Goal: Transaction & Acquisition: Obtain resource

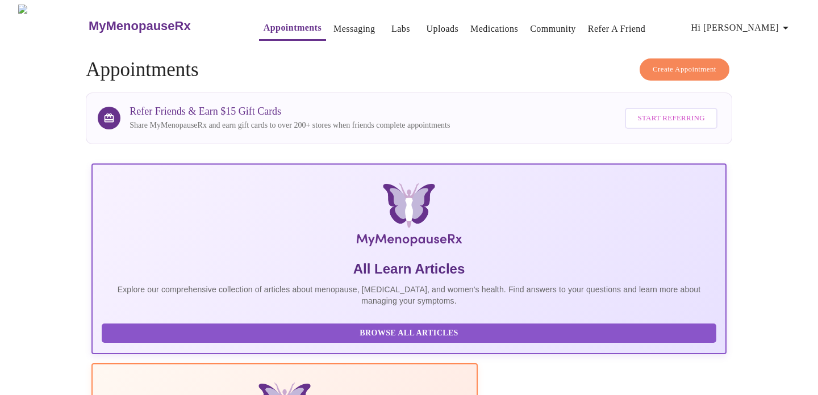
scroll to position [429, 0]
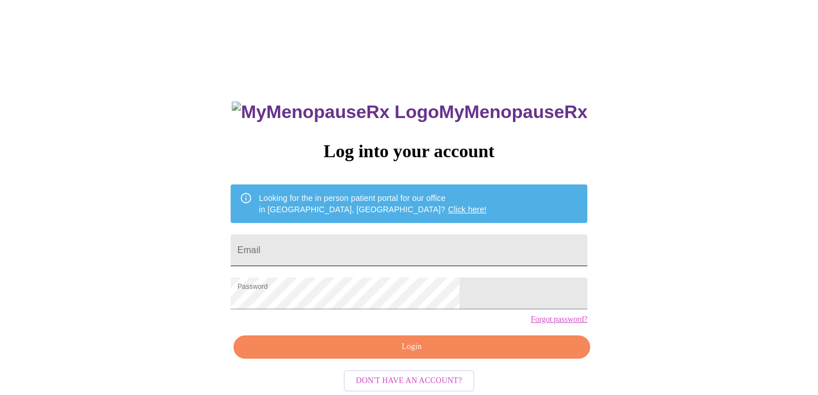
click at [332, 249] on input "Email" at bounding box center [409, 250] width 357 height 32
type input "julieverc@mac.com"
click at [384, 354] on span "Login" at bounding box center [411, 347] width 330 height 14
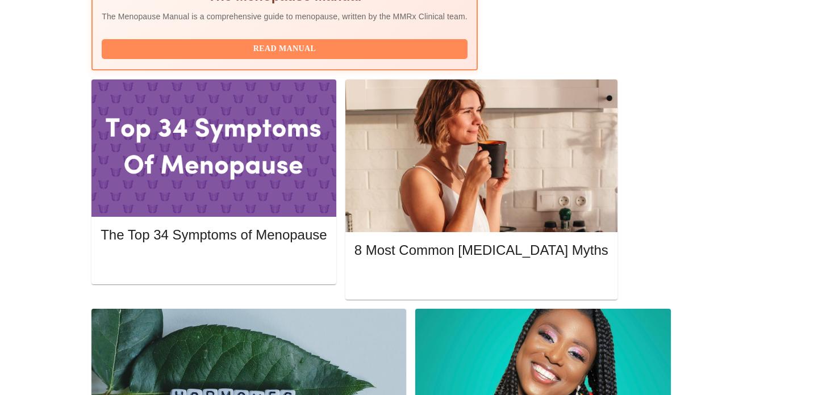
scroll to position [474, 0]
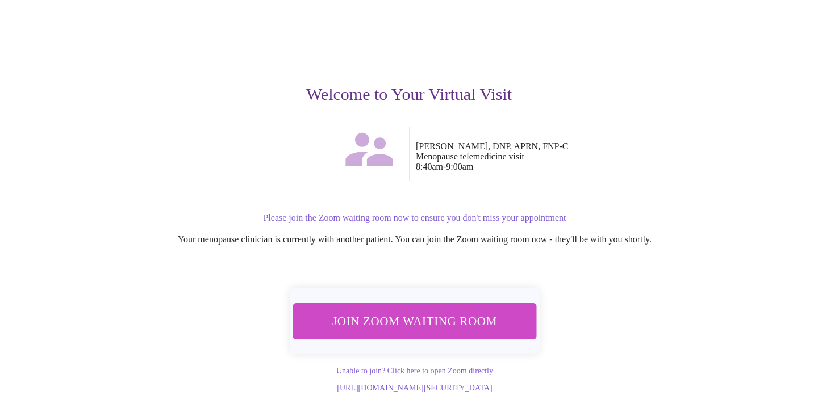
scroll to position [79, 0]
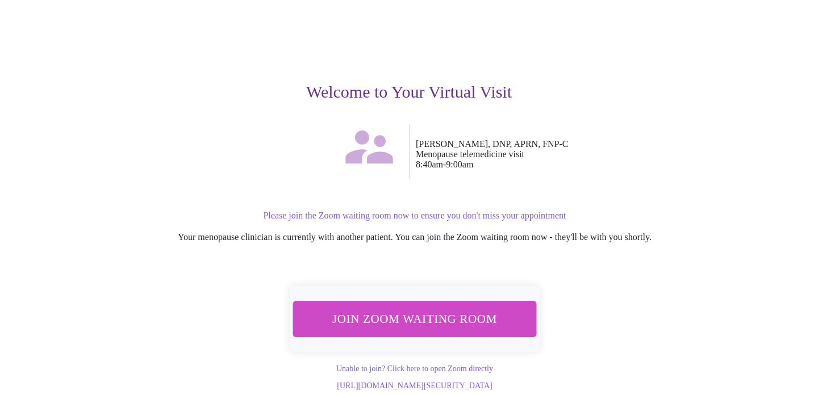
click at [422, 308] on span "Join Zoom Waiting Room" at bounding box center [414, 318] width 213 height 21
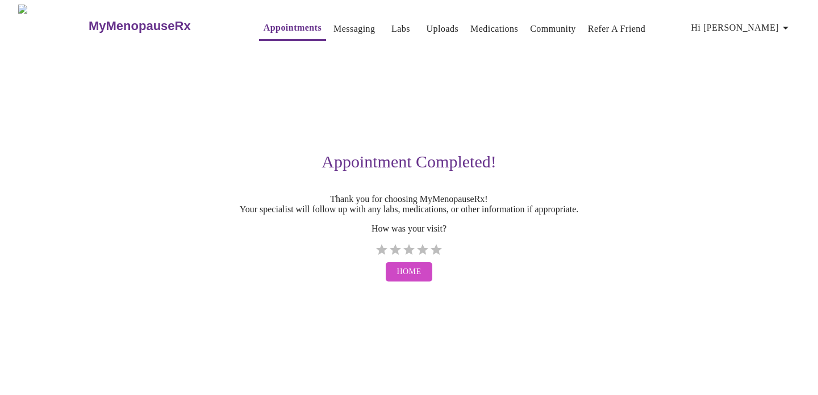
scroll to position [0, 0]
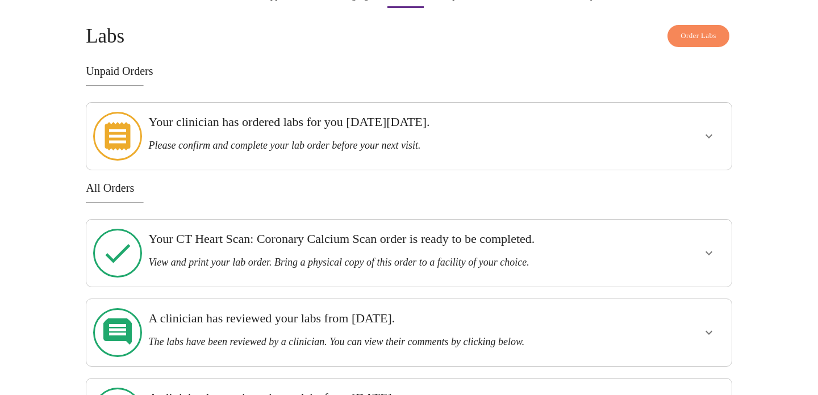
scroll to position [40, 0]
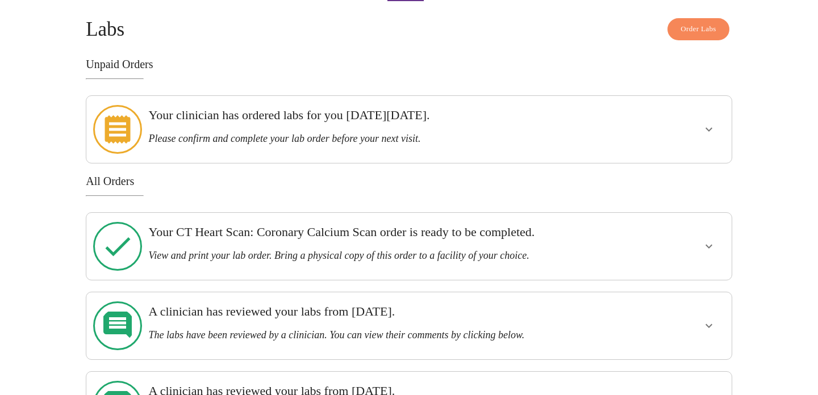
click at [702, 123] on icon "show more" at bounding box center [709, 130] width 14 height 14
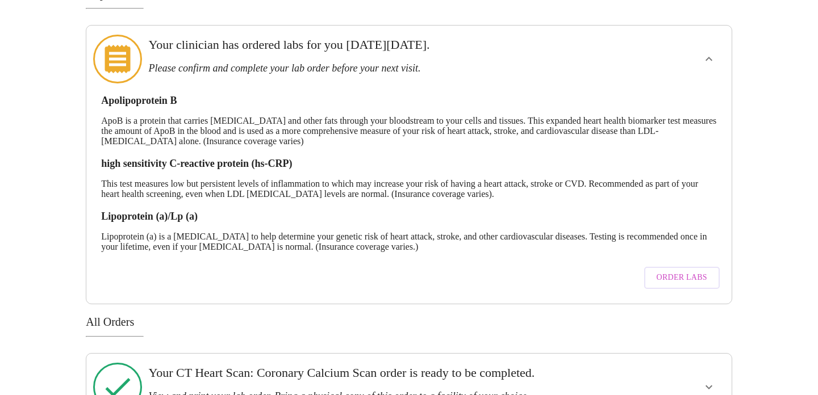
scroll to position [110, 0]
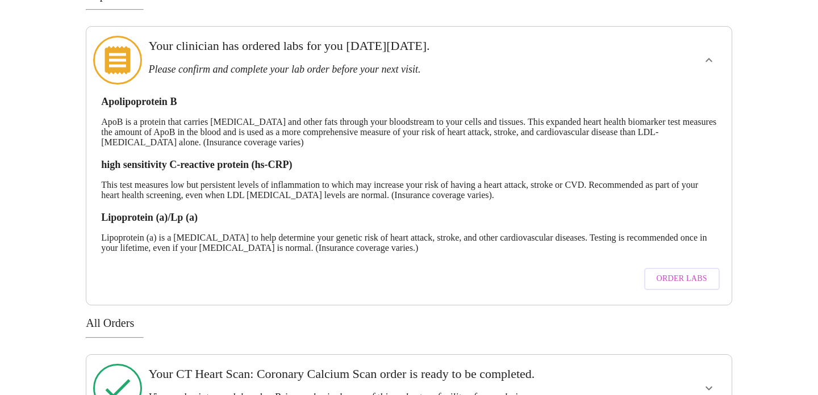
click at [674, 275] on span "Order Labs" at bounding box center [681, 279] width 51 height 14
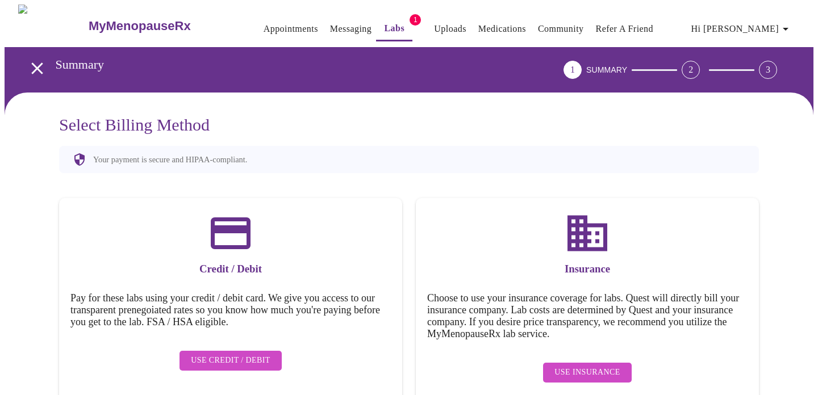
scroll to position [20, 0]
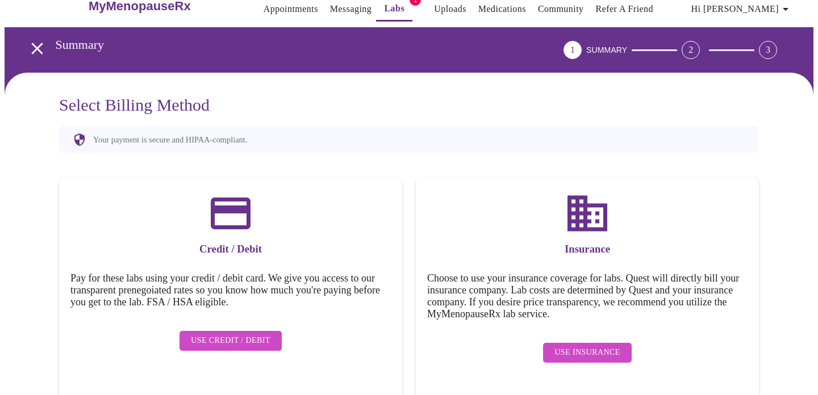
click at [583, 346] on span "Use Insurance" at bounding box center [586, 353] width 65 height 14
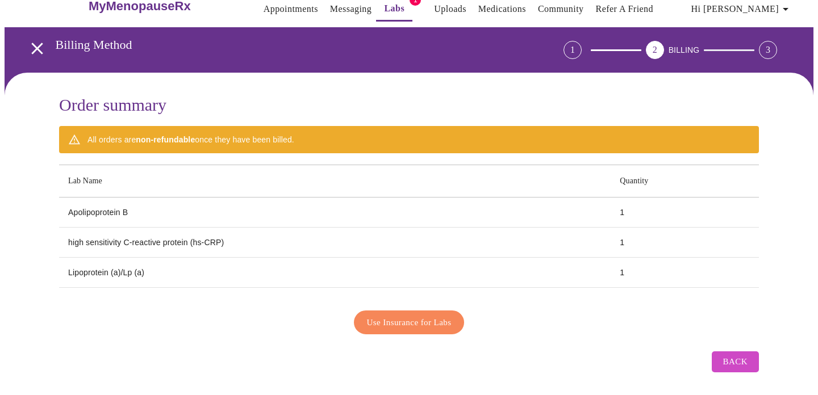
click at [413, 316] on span "Use Insurance for Labs" at bounding box center [409, 322] width 85 height 15
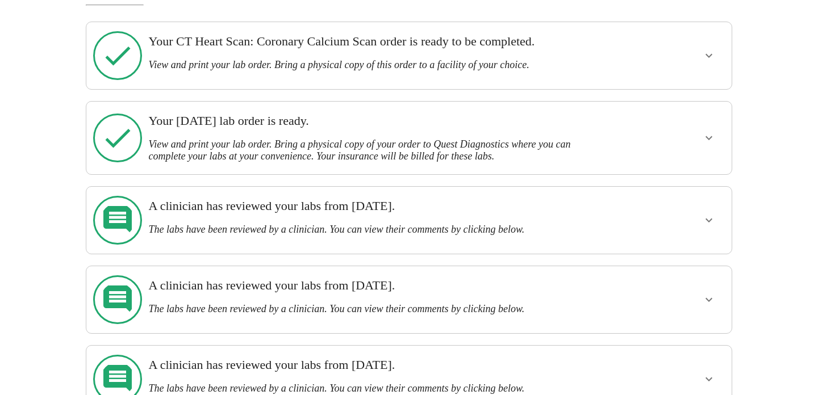
scroll to position [114, 0]
click at [706, 137] on icon "show more" at bounding box center [708, 139] width 7 height 4
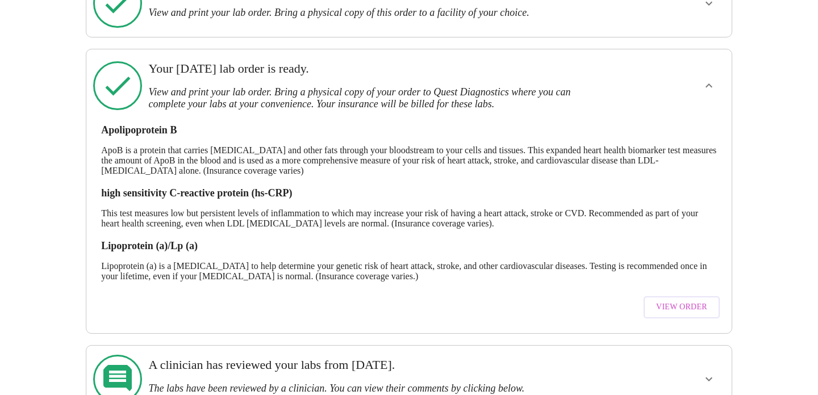
scroll to position [183, 0]
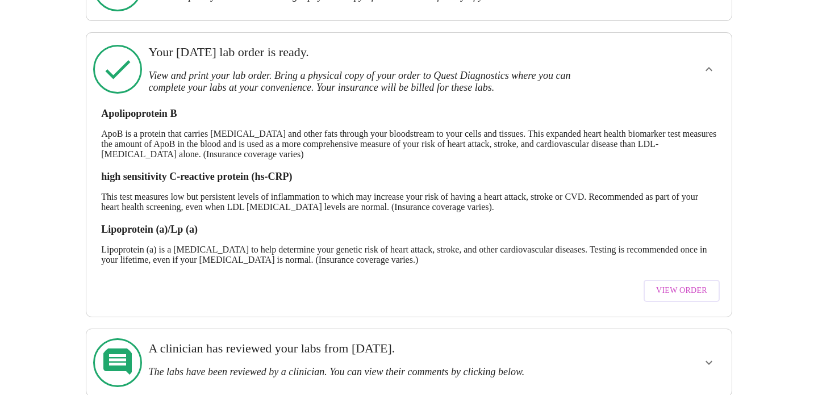
click at [678, 284] on span "View Order" at bounding box center [681, 291] width 51 height 14
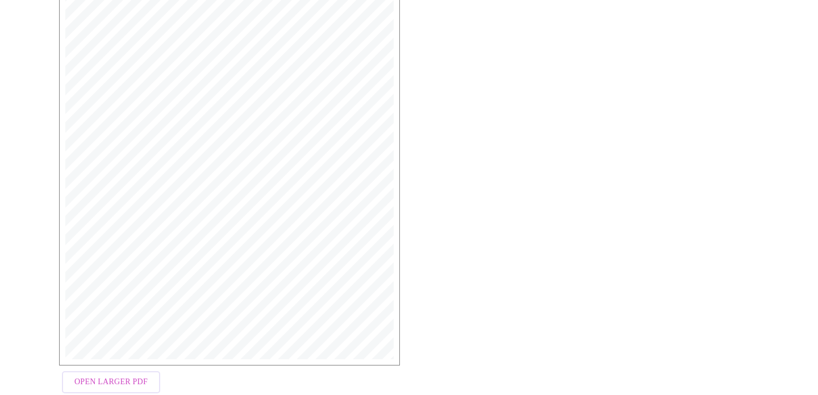
scroll to position [303, 0]
click at [112, 356] on span "Open Larger PDF" at bounding box center [110, 353] width 73 height 14
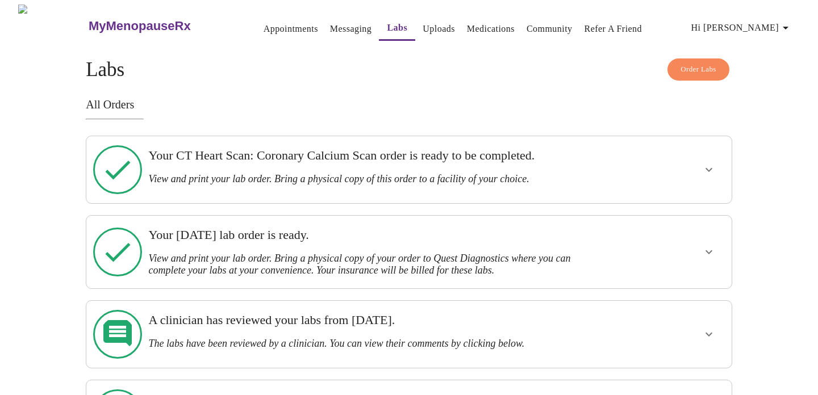
click at [711, 163] on icon "show more" at bounding box center [709, 170] width 14 height 14
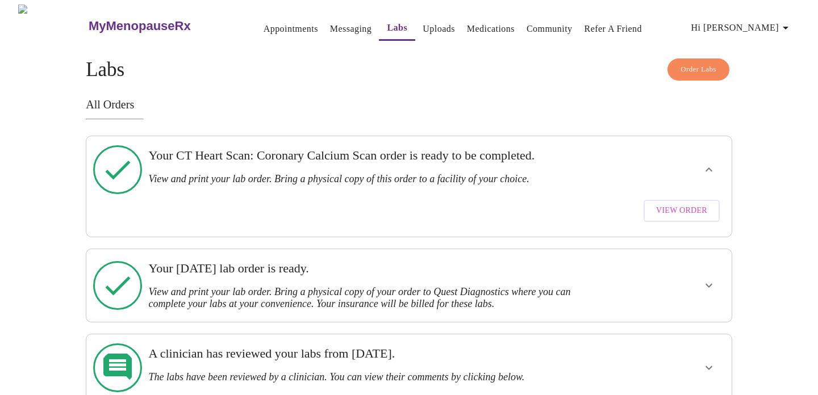
click at [672, 204] on span "View Order" at bounding box center [681, 211] width 51 height 14
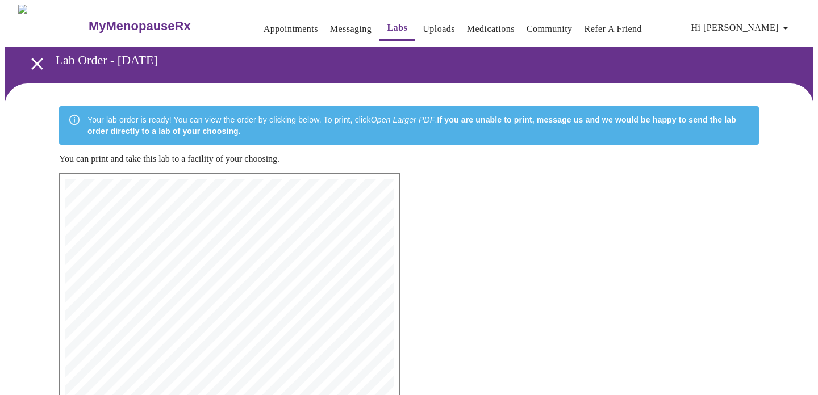
scroll to position [306, 0]
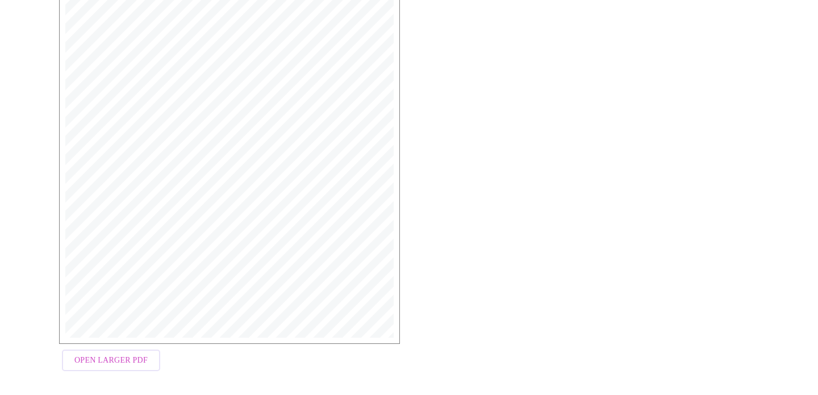
click at [115, 354] on span "Open Larger PDF" at bounding box center [110, 361] width 73 height 14
click at [106, 354] on span "Open Larger PDF" at bounding box center [110, 361] width 73 height 14
click at [119, 355] on span "Open Larger PDF" at bounding box center [110, 361] width 73 height 14
click at [108, 354] on span "Open Larger PDF" at bounding box center [110, 361] width 73 height 14
click at [101, 358] on span "Open Larger PDF" at bounding box center [110, 361] width 73 height 14
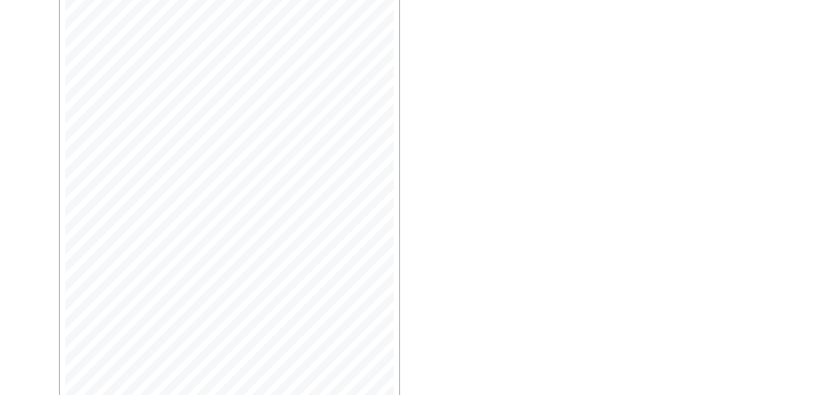
scroll to position [215, 0]
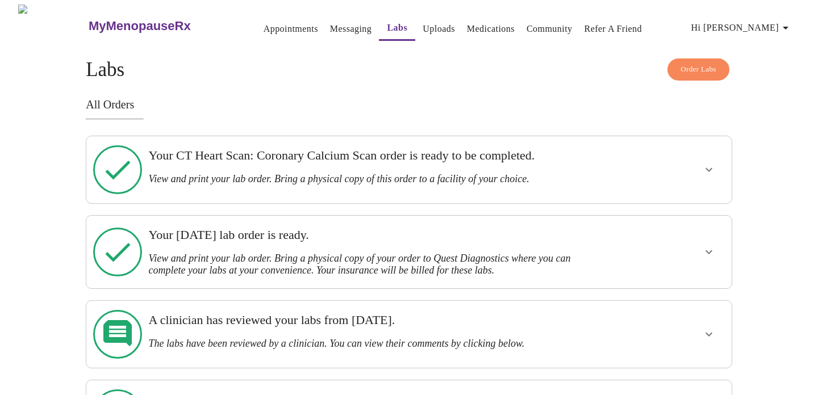
click at [710, 168] on icon "show more" at bounding box center [708, 170] width 7 height 4
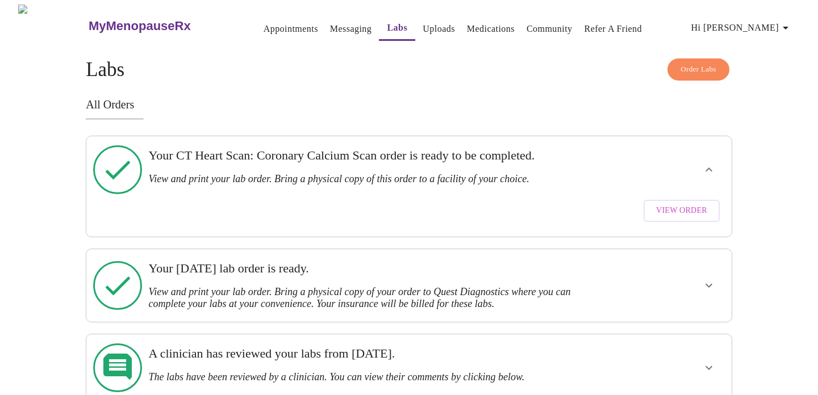
click at [677, 204] on span "View Order" at bounding box center [681, 211] width 51 height 14
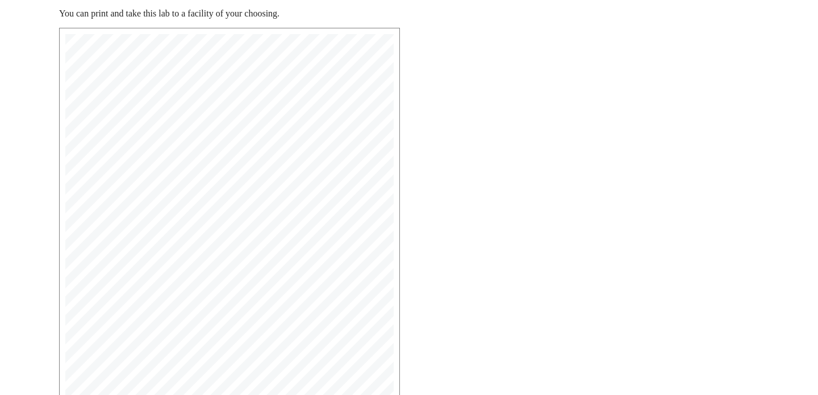
scroll to position [306, 0]
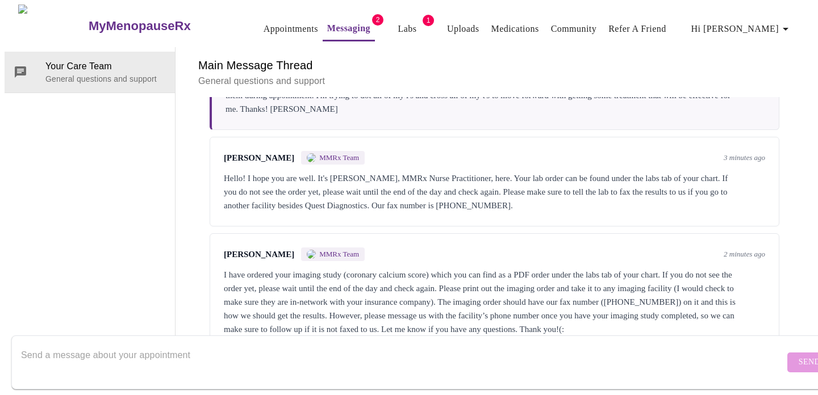
scroll to position [4473, 0]
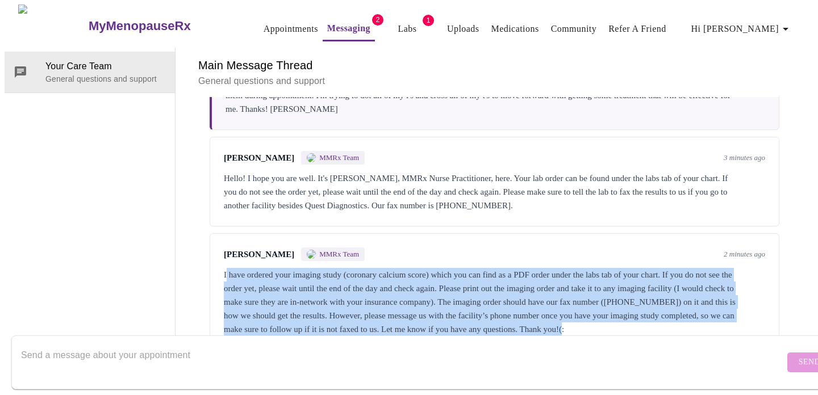
drag, startPoint x: 217, startPoint y: 212, endPoint x: 334, endPoint y: 284, distance: 136.6
click at [334, 284] on div "Jillian Montefusco MMRx Team 2 minutes ago I have ordered your imaging study (c…" at bounding box center [493, 291] width 569 height 117
copy div "I have ordered your imaging study (coronary calcium score) which you can find a…"
click at [474, 316] on div "Main Message Thread General questions and support Messages are typically review…" at bounding box center [494, 198] width 610 height 303
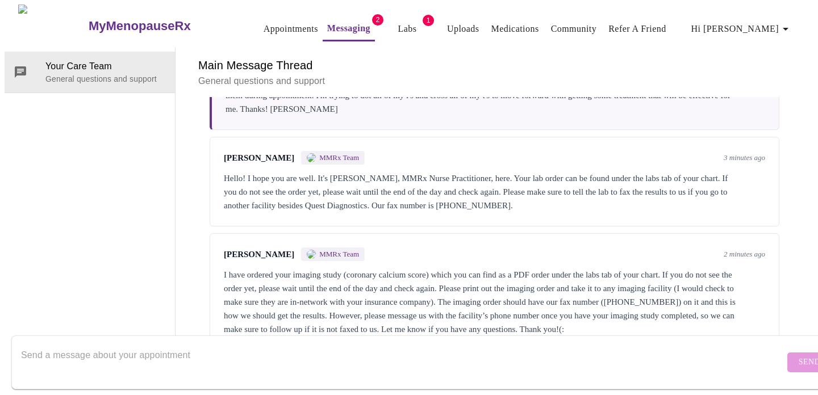
click at [474, 316] on div "Main Message Thread General questions and support Messages are typically review…" at bounding box center [494, 198] width 610 height 303
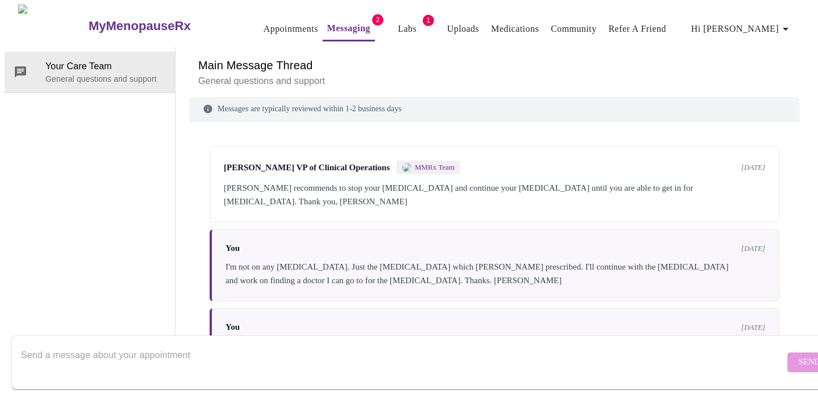
scroll to position [0, 0]
click at [398, 26] on link "Labs" at bounding box center [407, 29] width 19 height 16
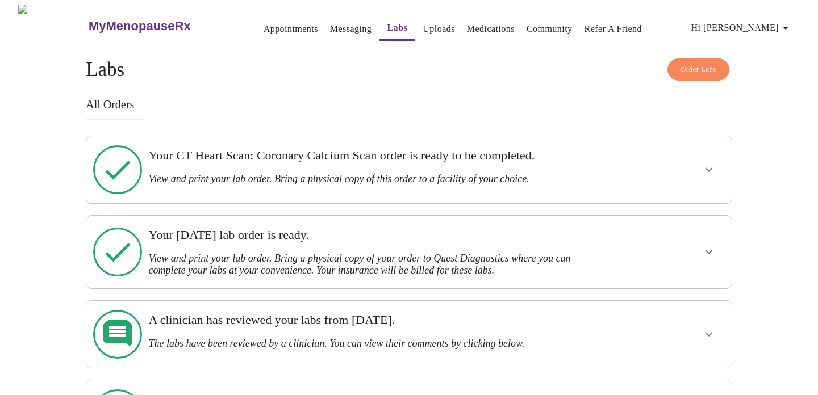
click at [682, 65] on span "Order Labs" at bounding box center [698, 69] width 36 height 13
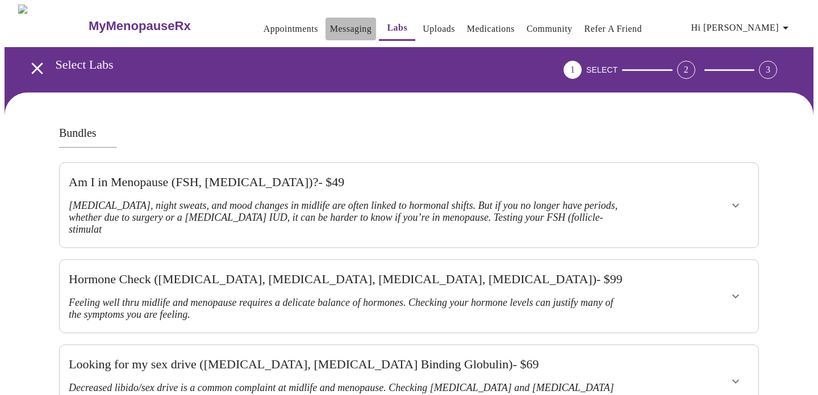
click at [332, 31] on link "Messaging" at bounding box center [350, 29] width 41 height 16
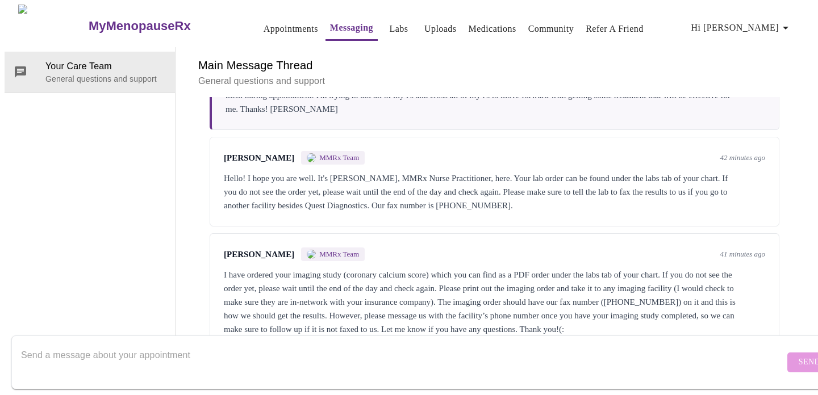
scroll to position [4473, 0]
click at [698, 347] on textarea "Send a message about your appointment" at bounding box center [402, 362] width 763 height 36
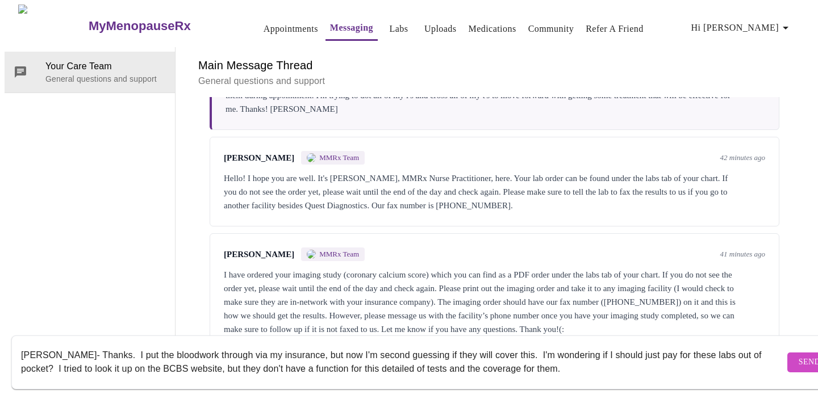
type textarea "Jillian- Thanks. I put the bloodwork through via my insurance, but now I'm seco…"
drag, startPoint x: 520, startPoint y: 361, endPoint x: 82, endPoint y: 310, distance: 440.6
click at [83, 311] on div "Your Care Team General questions and support Main Message Thread General questi…" at bounding box center [409, 198] width 808 height 303
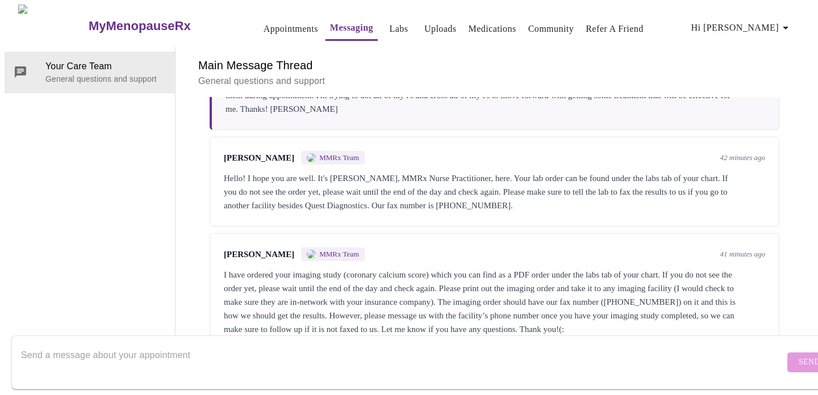
click at [22, 206] on div "Your Care Team General questions and support" at bounding box center [90, 198] width 171 height 303
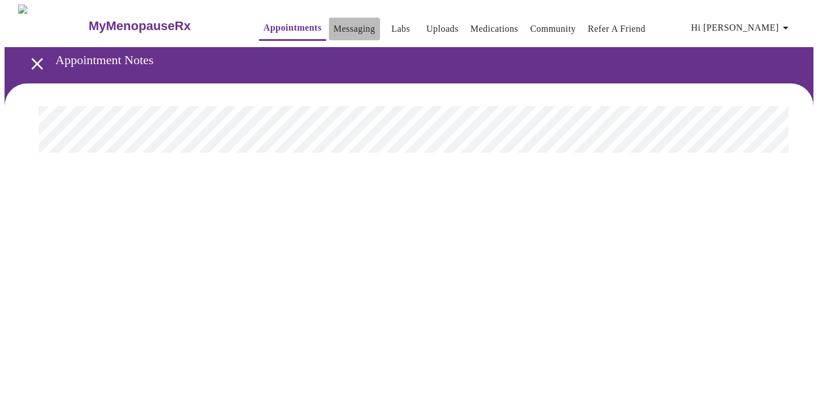
click at [333, 21] on link "Messaging" at bounding box center [353, 29] width 41 height 16
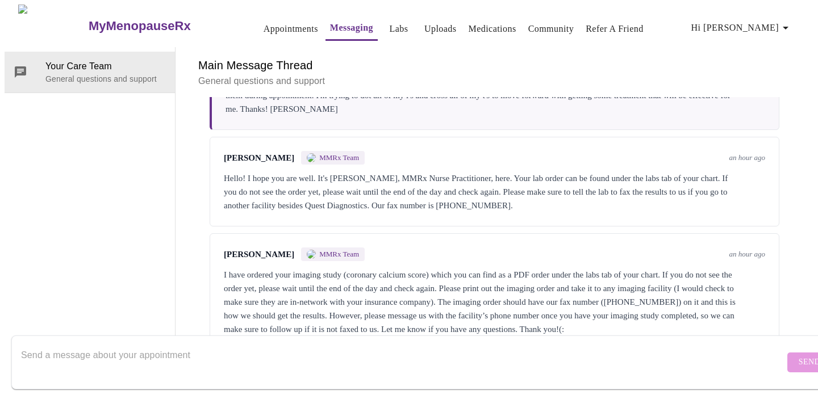
scroll to position [4473, 0]
click at [33, 344] on textarea "Send a message about your appointment" at bounding box center [402, 362] width 763 height 36
type textarea "I"
type textarea "J"
type textarea "Is fasting required for these three tests for bloodwork? Thanks!"
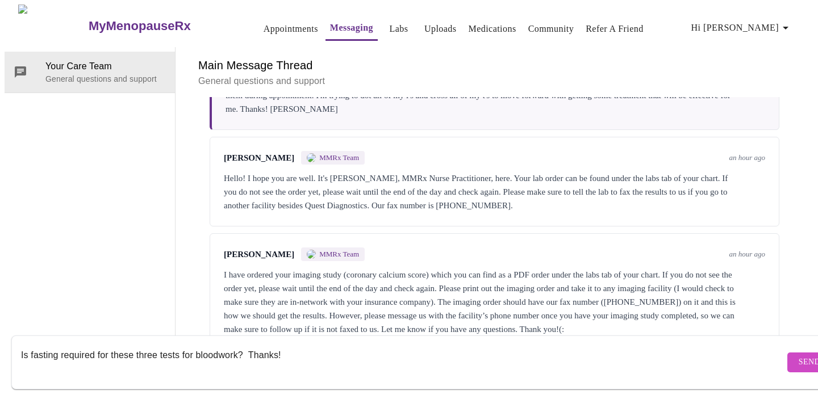
click at [798, 355] on span "Send" at bounding box center [809, 362] width 22 height 14
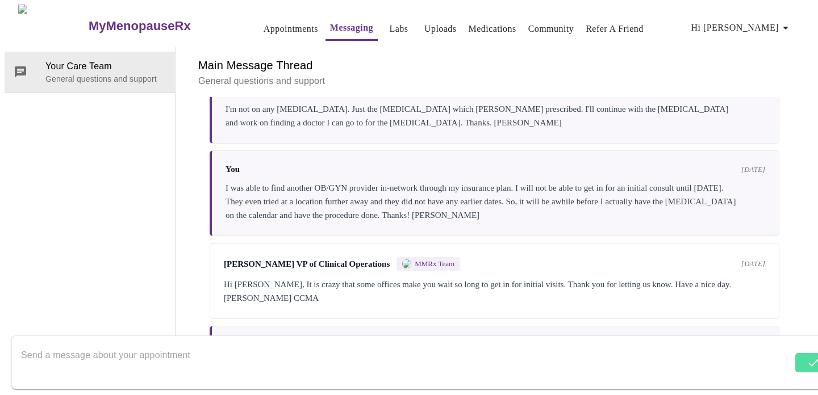
scroll to position [0, 0]
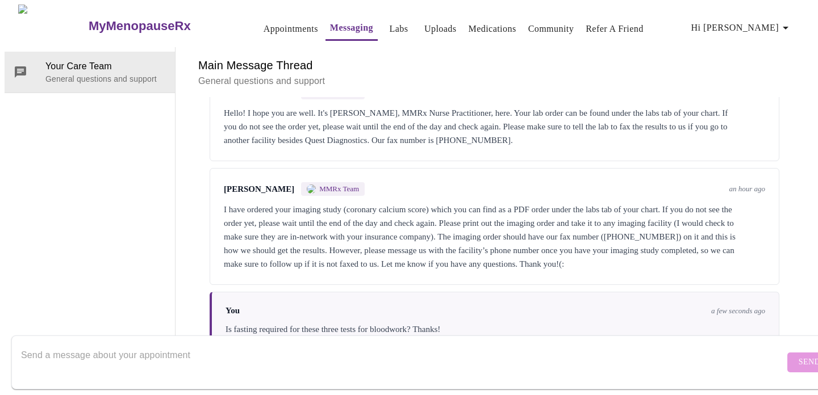
click at [786, 24] on icon "button" at bounding box center [785, 28] width 14 height 14
click at [768, 85] on li "Log out" at bounding box center [774, 85] width 52 height 20
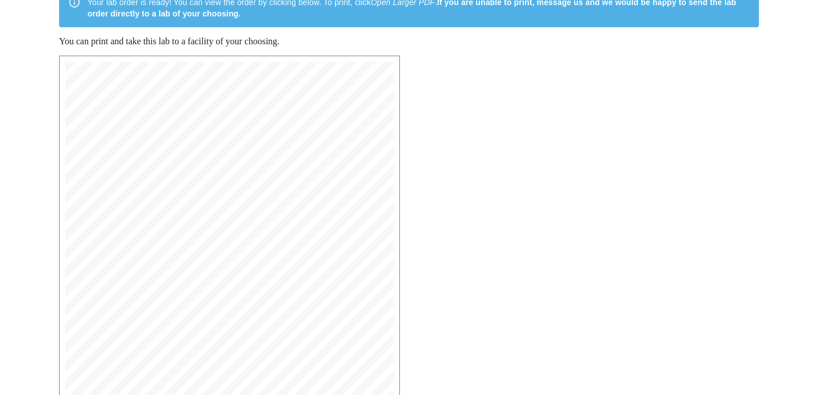
scroll to position [306, 0]
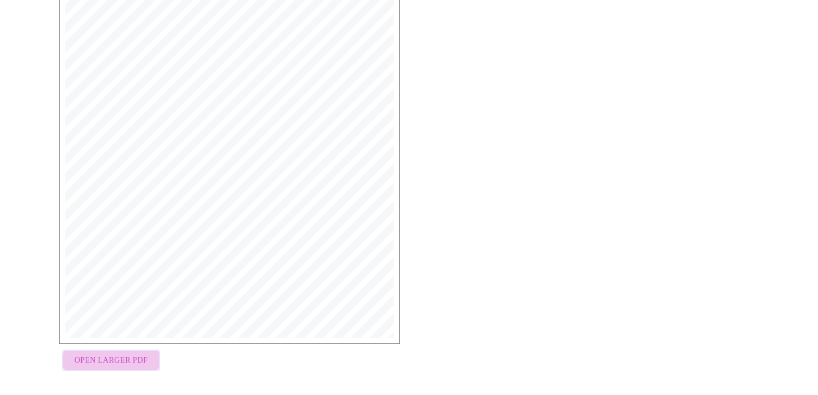
click at [125, 355] on span "Open Larger PDF" at bounding box center [110, 361] width 73 height 14
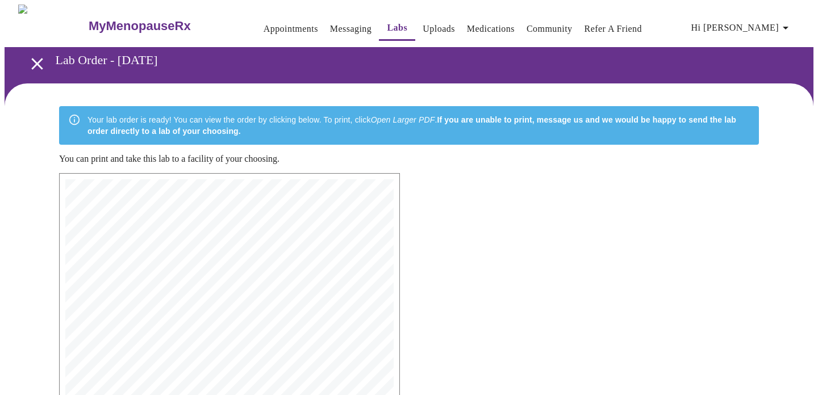
click at [387, 20] on link "Labs" at bounding box center [397, 28] width 20 height 16
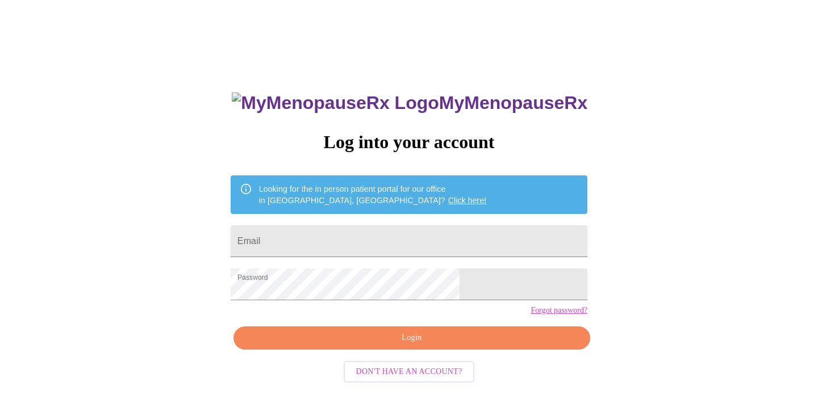
scroll to position [23, 0]
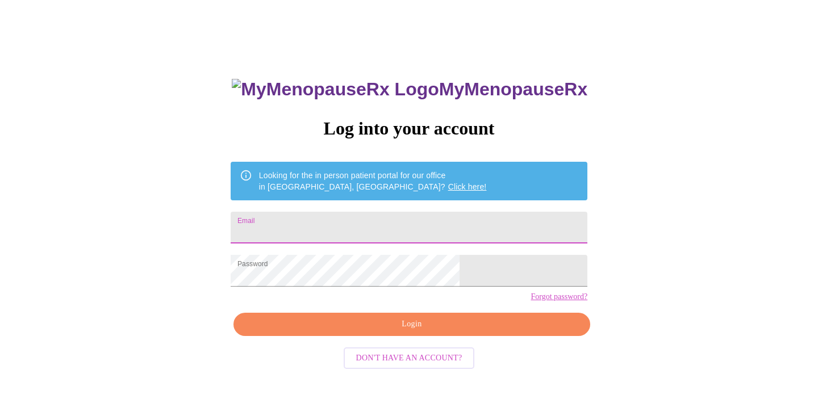
click at [336, 219] on input "Email" at bounding box center [409, 228] width 357 height 32
type input "[EMAIL_ADDRESS][DOMAIN_NAME]"
click at [382, 332] on span "Login" at bounding box center [411, 324] width 330 height 14
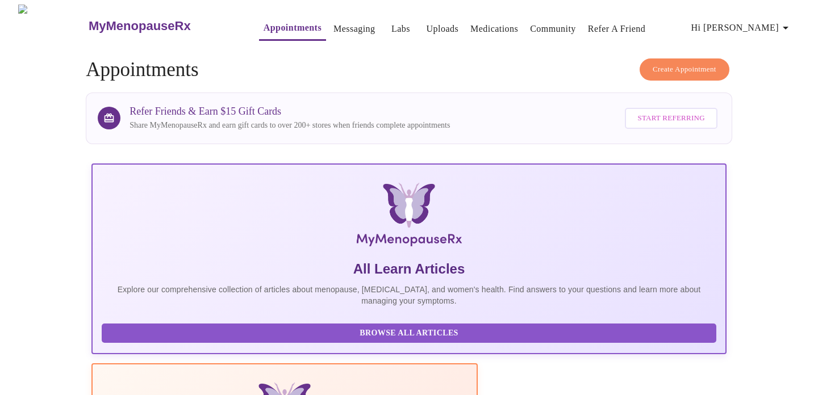
click at [391, 21] on link "Labs" at bounding box center [400, 29] width 19 height 16
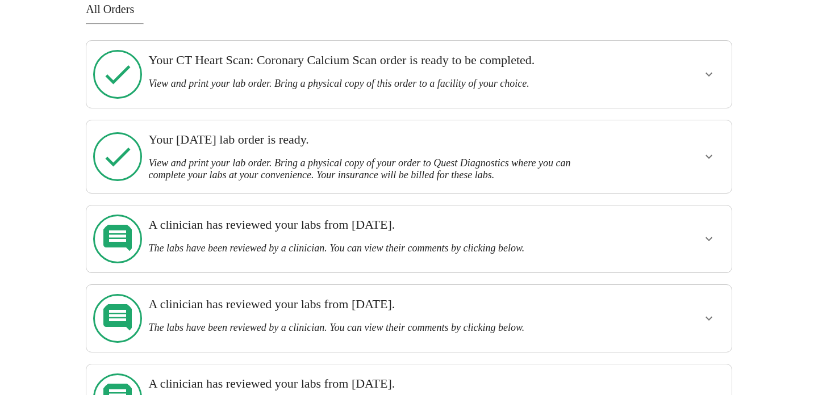
scroll to position [103, 0]
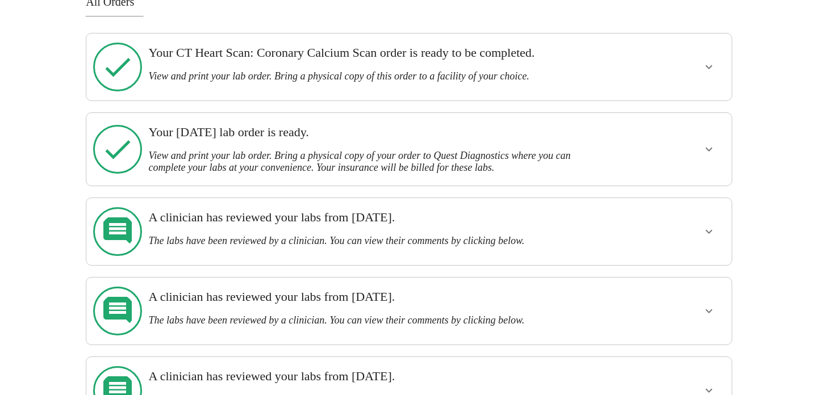
click at [711, 143] on icon "show more" at bounding box center [709, 150] width 14 height 14
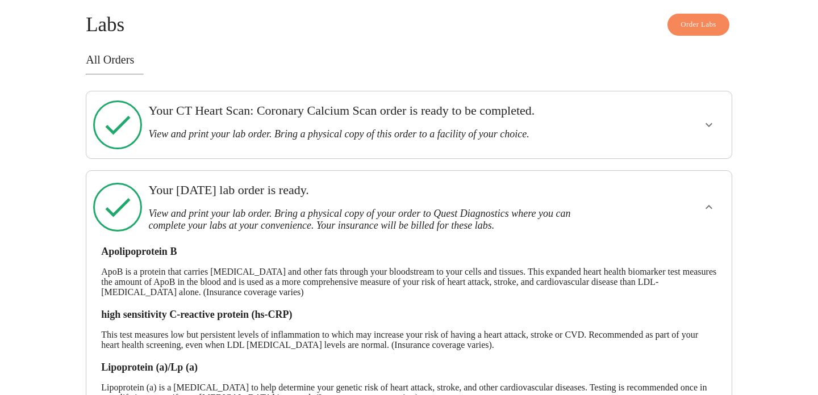
scroll to position [0, 0]
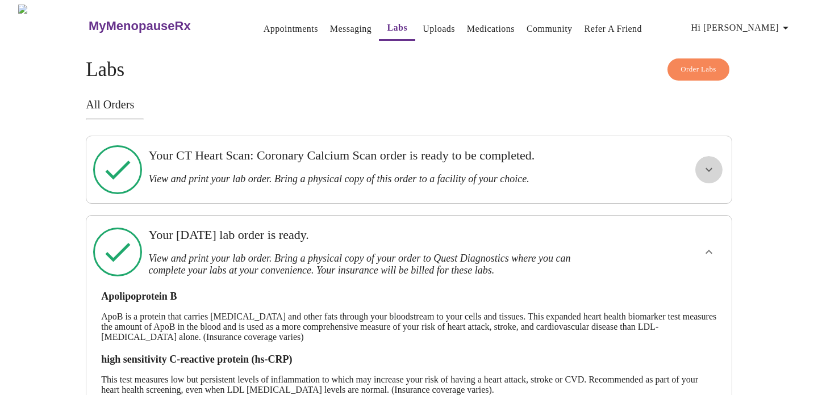
click at [705, 168] on icon "show more" at bounding box center [708, 170] width 7 height 4
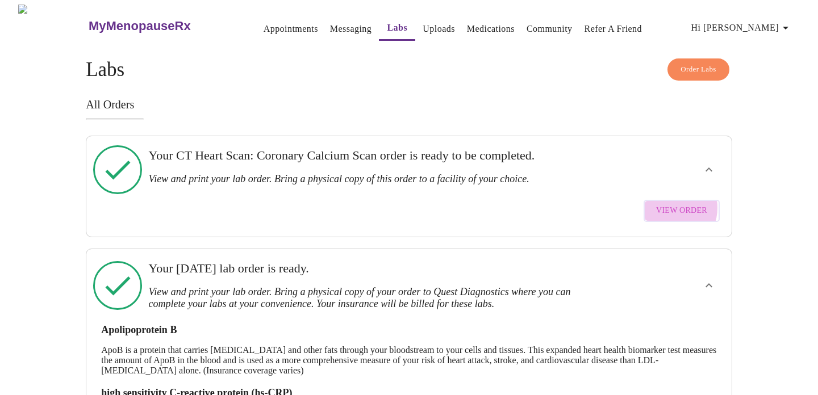
click at [669, 204] on span "View Order" at bounding box center [681, 211] width 51 height 14
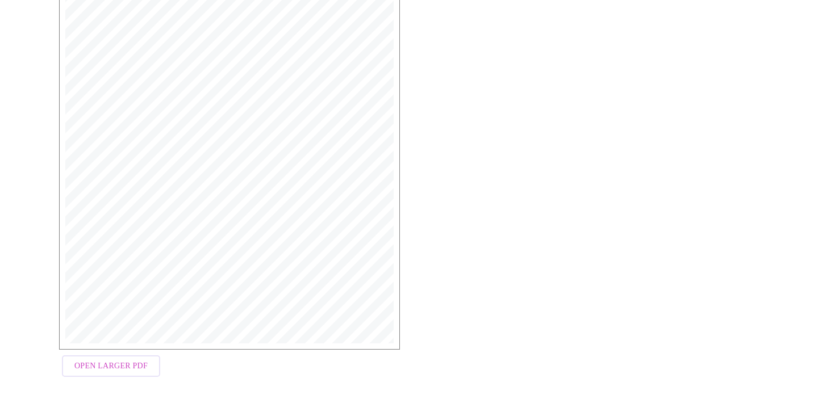
scroll to position [306, 0]
click at [103, 356] on span "Open Larger PDF" at bounding box center [110, 361] width 73 height 14
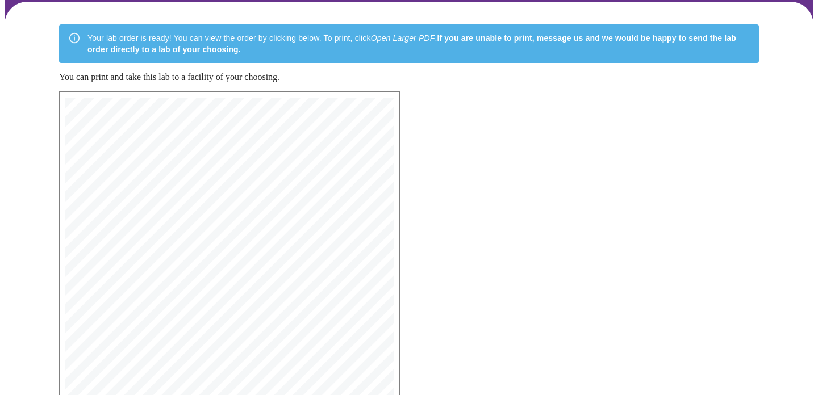
scroll to position [0, 0]
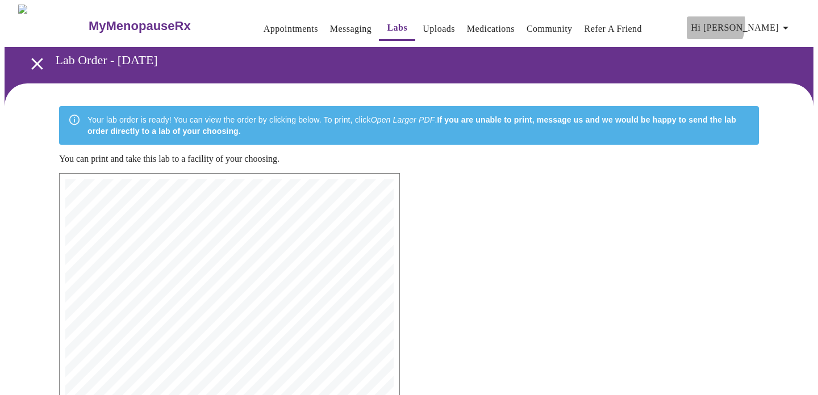
click at [764, 20] on span "Hi [PERSON_NAME]" at bounding box center [741, 28] width 101 height 16
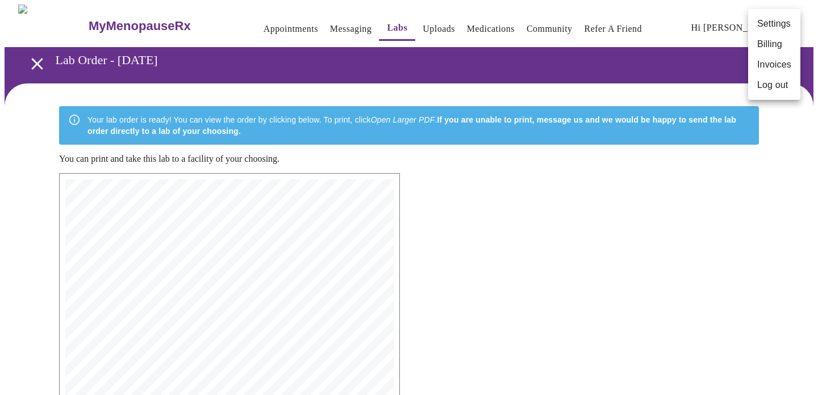
click at [762, 79] on li "Log out" at bounding box center [774, 85] width 52 height 20
